Goal: Navigation & Orientation: Find specific page/section

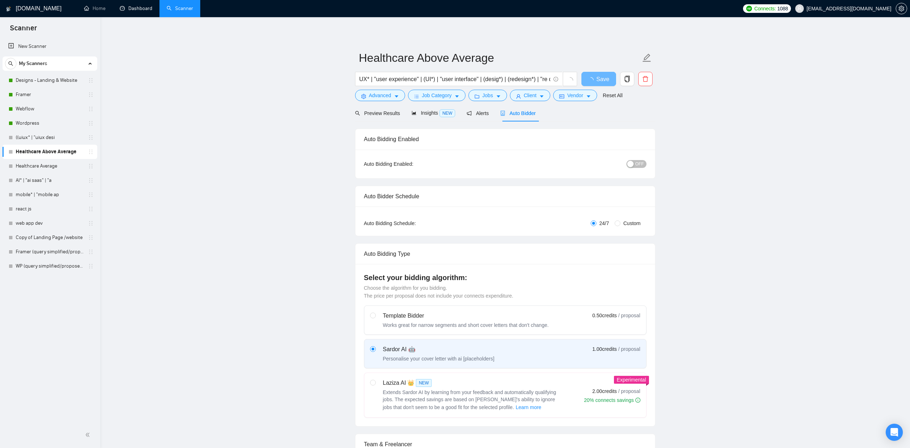
click at [152, 8] on link "Dashboard" at bounding box center [136, 8] width 33 height 6
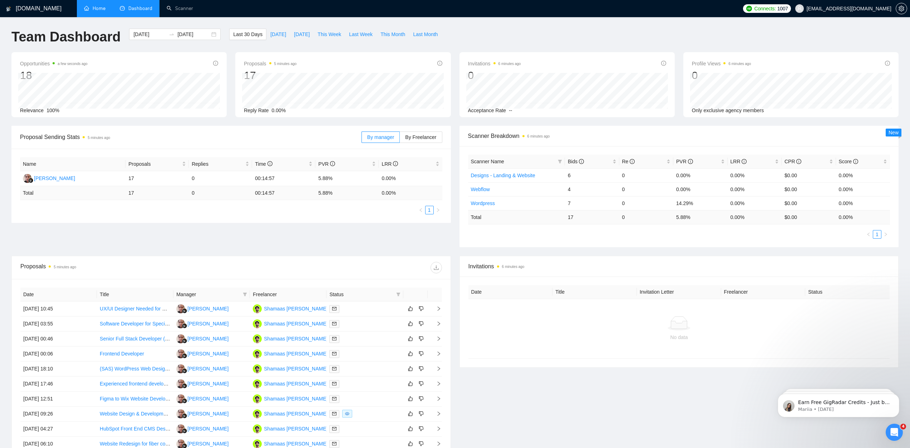
click at [95, 10] on link "Home" at bounding box center [94, 8] width 21 height 6
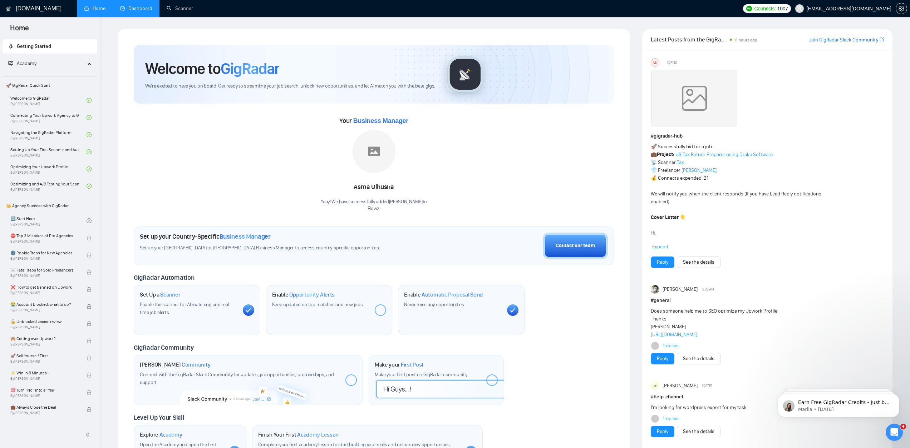
click at [142, 10] on link "Dashboard" at bounding box center [136, 8] width 33 height 6
